Goal: Check status: Check status

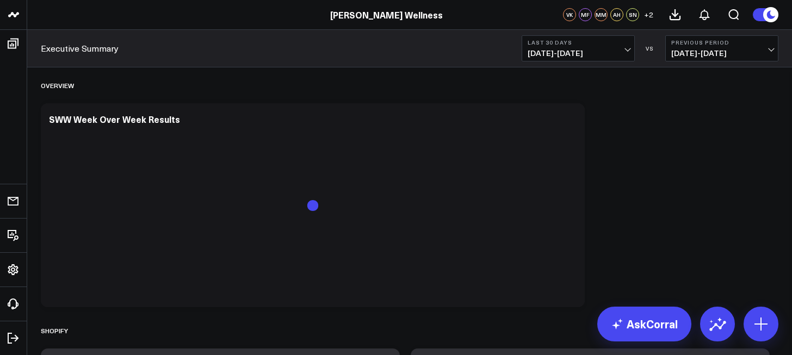
click at [592, 50] on span "[DATE] - [DATE]" at bounding box center [578, 53] width 101 height 9
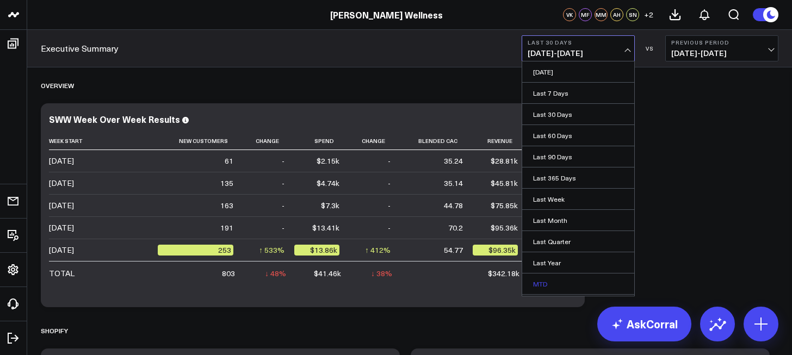
click at [544, 282] on link "MTD" at bounding box center [578, 284] width 112 height 21
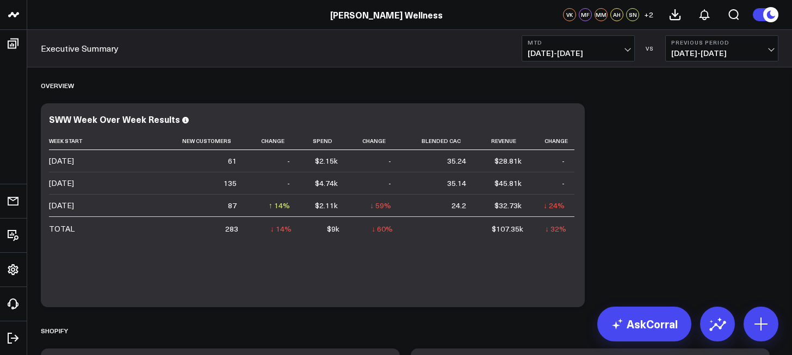
click at [704, 52] on span "[DATE] - [DATE]" at bounding box center [722, 53] width 101 height 9
click at [697, 159] on link "Custom Dates" at bounding box center [722, 156] width 112 height 21
select select "7"
select select "2025"
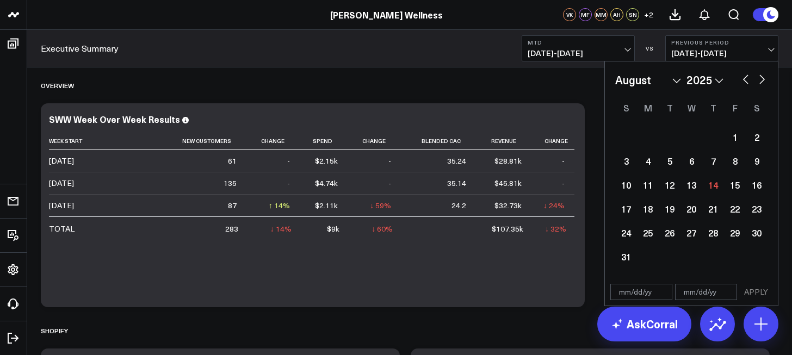
click at [745, 83] on button "button" at bounding box center [746, 78] width 11 height 13
select select "6"
select select "2025"
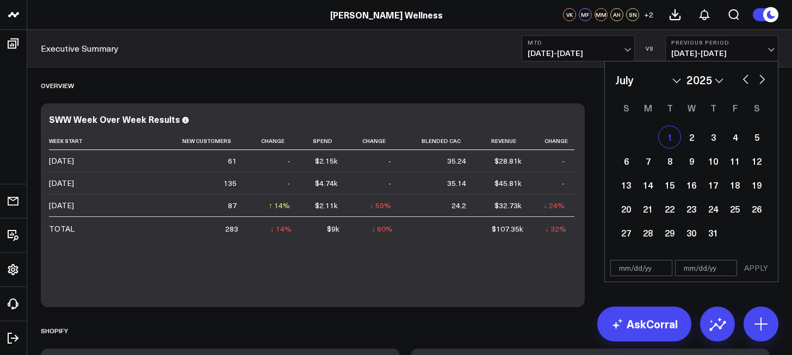
click at [673, 138] on div "1" at bounding box center [670, 137] width 22 height 22
type input "[DATE]"
select select "6"
select select "2025"
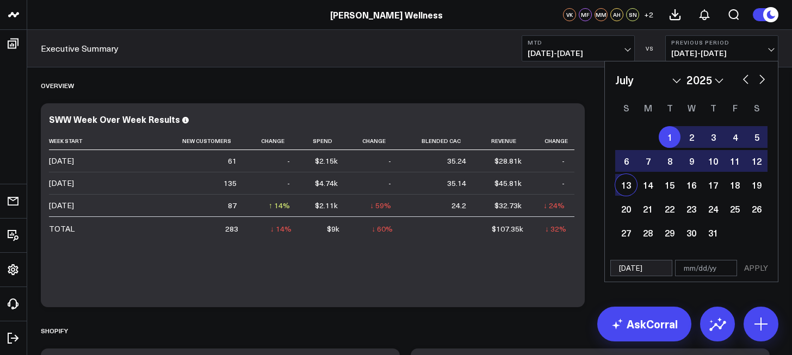
click at [626, 187] on div "13" at bounding box center [627, 185] width 22 height 22
type input "[DATE]"
select select "6"
select select "2025"
click at [766, 266] on button "APPLY" at bounding box center [756, 268] width 33 height 16
